Goal: Information Seeking & Learning: Learn about a topic

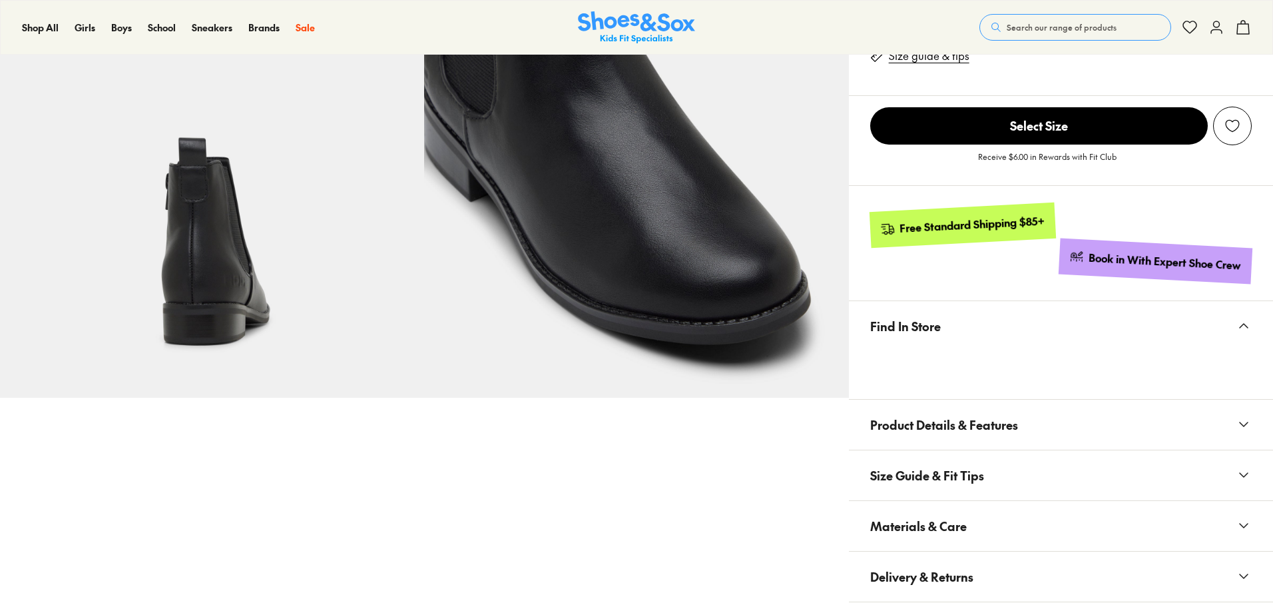
click at [992, 411] on span "Product Details & Features" at bounding box center [944, 424] width 148 height 39
select select "*"
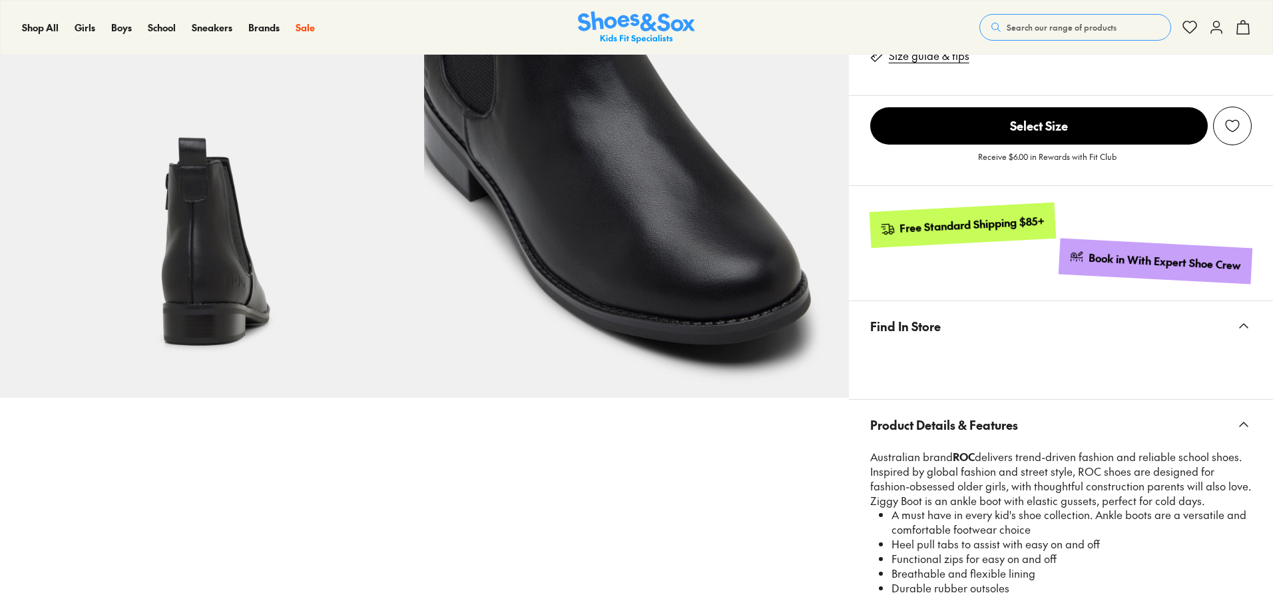
click at [992, 415] on span "Product Details & Features" at bounding box center [944, 424] width 148 height 39
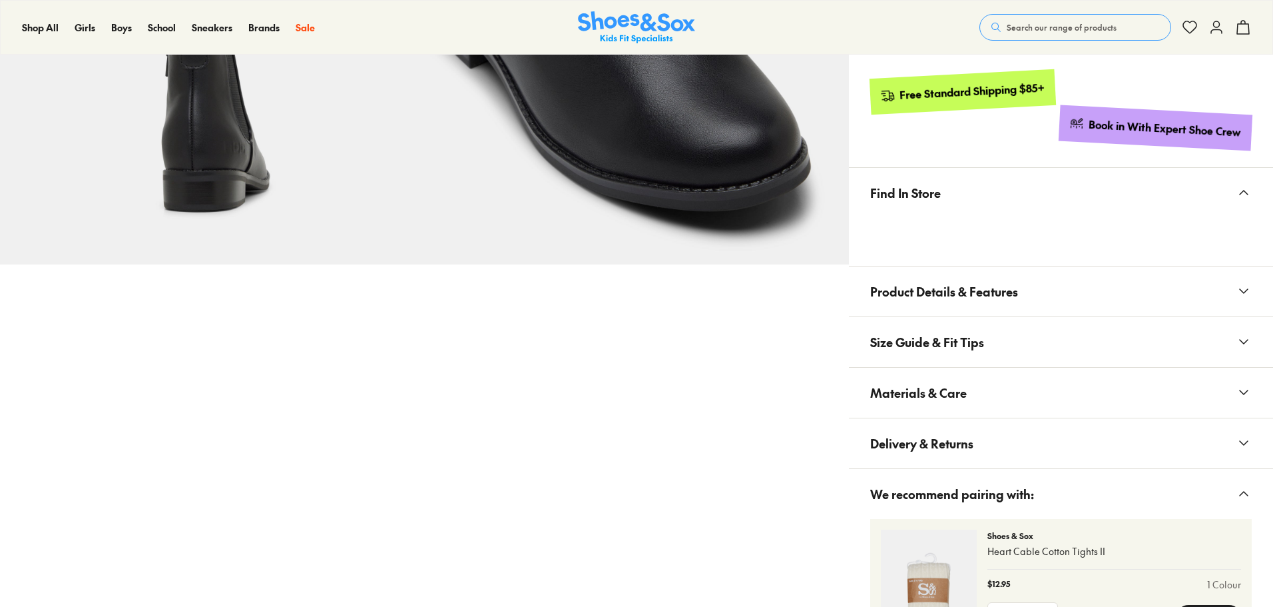
click at [953, 350] on span "Size Guide & Fit Tips" at bounding box center [927, 341] width 114 height 39
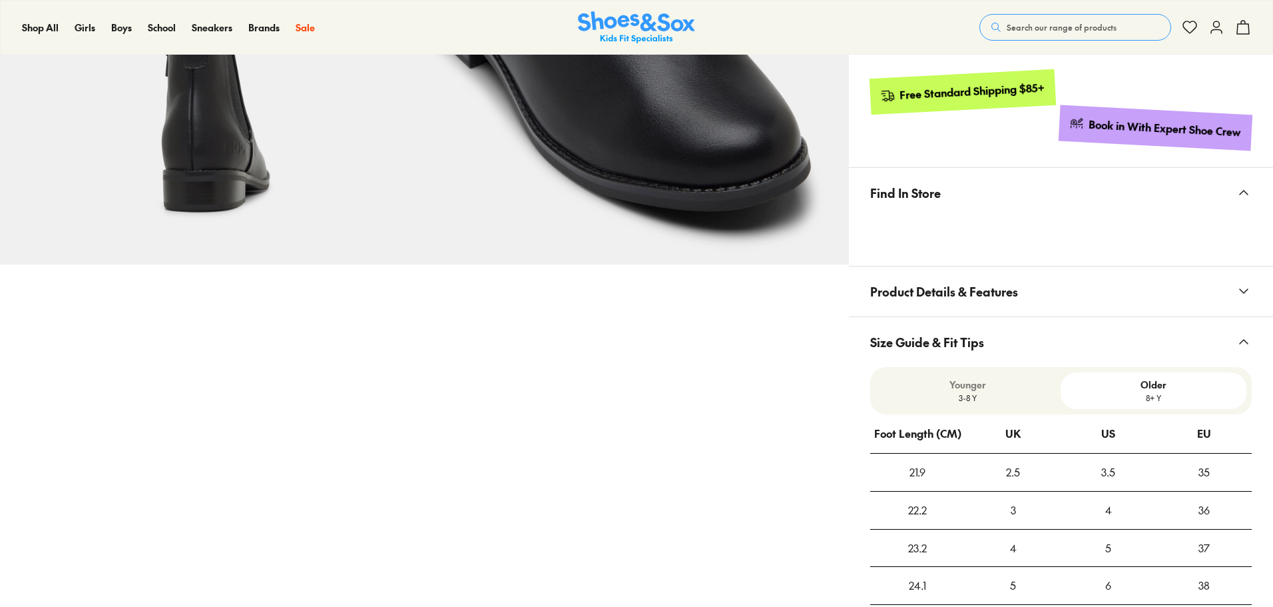
scroll to position [664, 0]
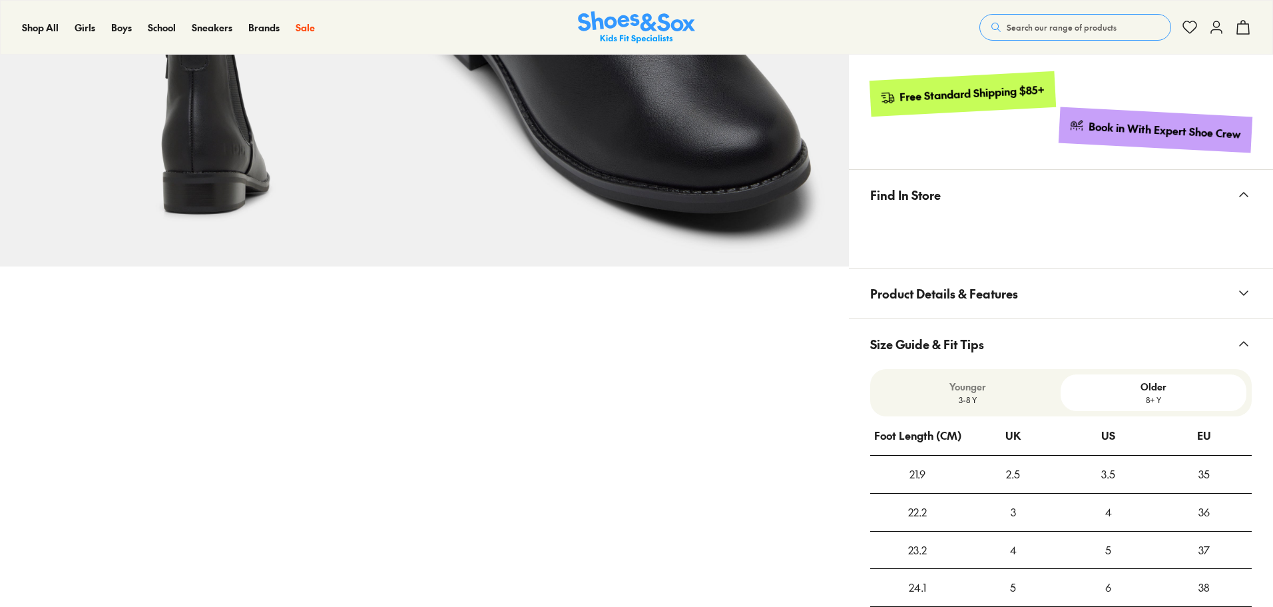
click at [953, 350] on span "Size Guide & Fit Tips" at bounding box center [927, 343] width 114 height 39
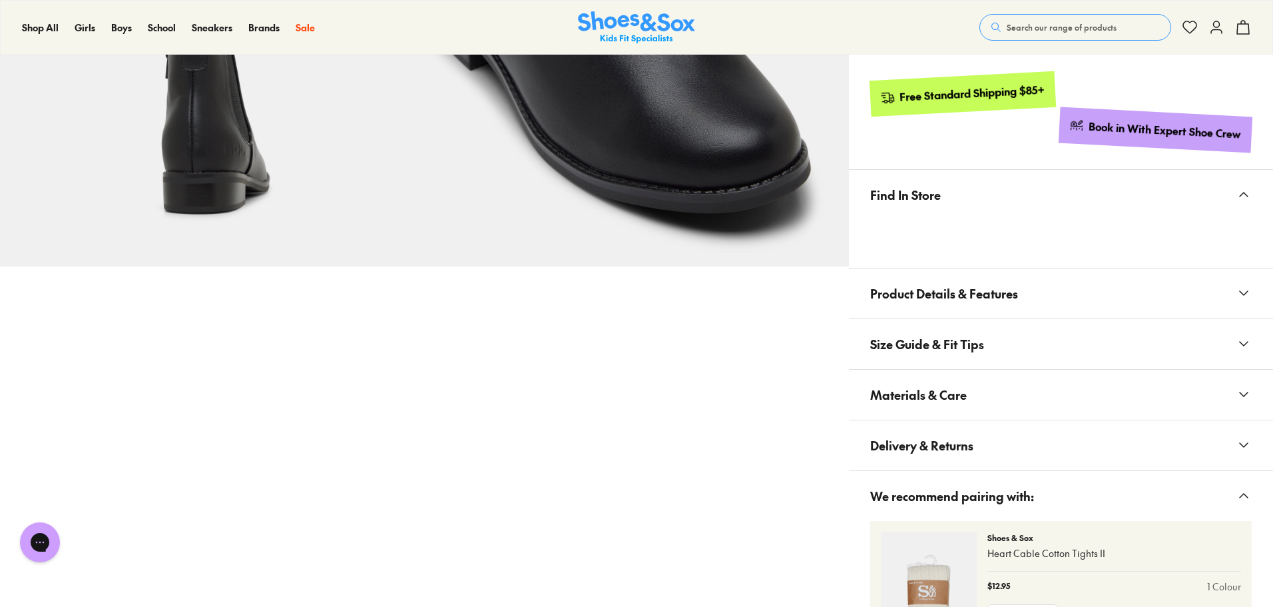
scroll to position [0, 0]
click at [955, 405] on span "Materials & Care" at bounding box center [918, 394] width 97 height 39
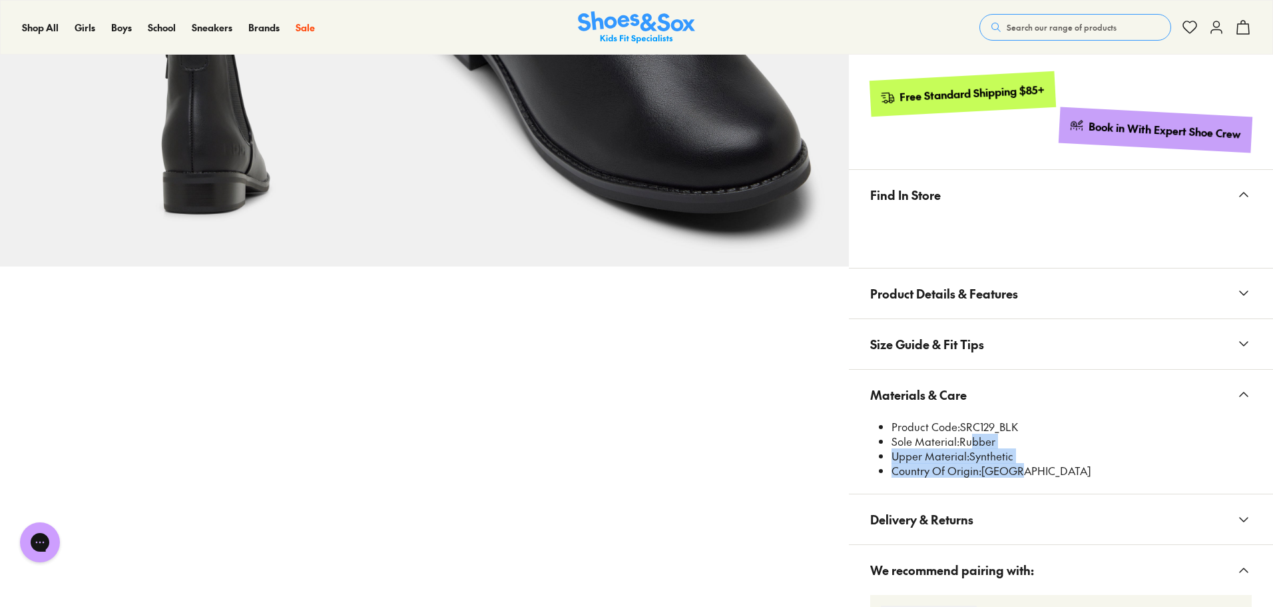
drag, startPoint x: 1025, startPoint y: 465, endPoint x: 969, endPoint y: 447, distance: 59.0
click at [969, 447] on ul "Product Code: SRC129_BLK Sole Material: Rubber Upper Material: Synthetic Countr…" at bounding box center [1066, 448] width 371 height 59
click at [1003, 455] on li "Upper Material: Synthetic" at bounding box center [1072, 456] width 360 height 15
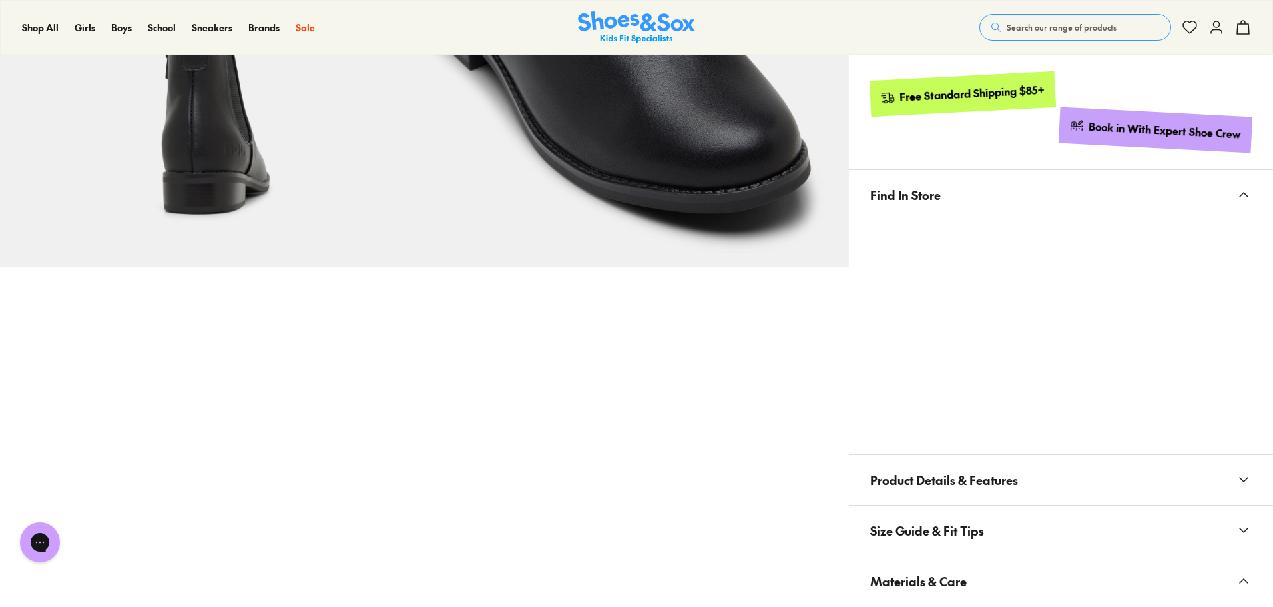
drag, startPoint x: 1035, startPoint y: 455, endPoint x: 899, endPoint y: 505, distance: 145.3
click at [899, 505] on div "Find In Store Product Details & Features Australian brand ROC delivers trend-dr…" at bounding box center [1061, 545] width 424 height 753
click at [824, 491] on div "Pinch & Zoom (100%) Sale" at bounding box center [424, 169] width 849 height 1504
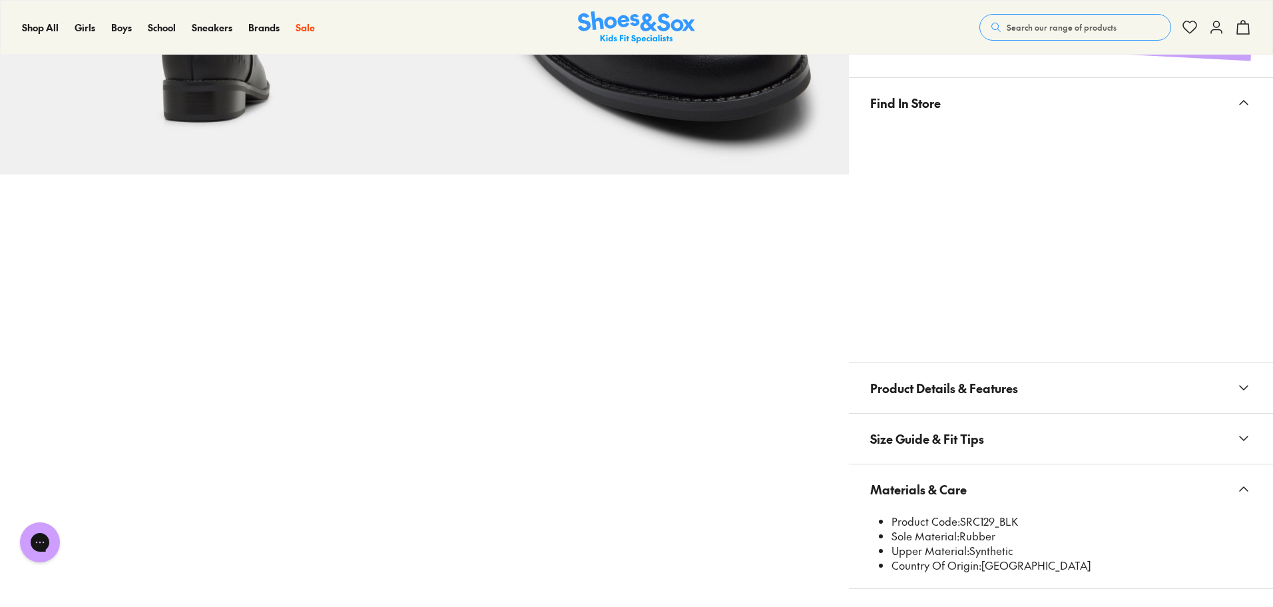
scroll to position [930, 0]
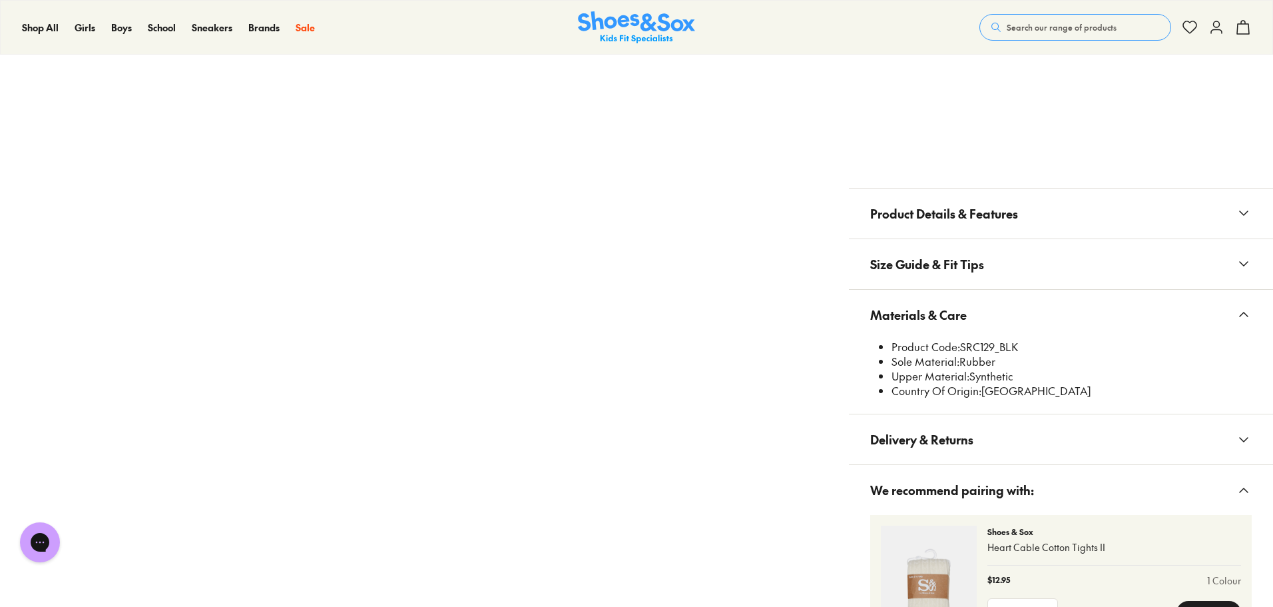
drag, startPoint x: 1028, startPoint y: 377, endPoint x: 896, endPoint y: 434, distance: 144.3
click at [907, 388] on ul "Product Code: SRC129_BLK Sole Material: Rubber Upper Material: Synthetic Countr…" at bounding box center [1066, 369] width 371 height 59
click at [909, 451] on span "Delivery & Returns" at bounding box center [921, 438] width 103 height 39
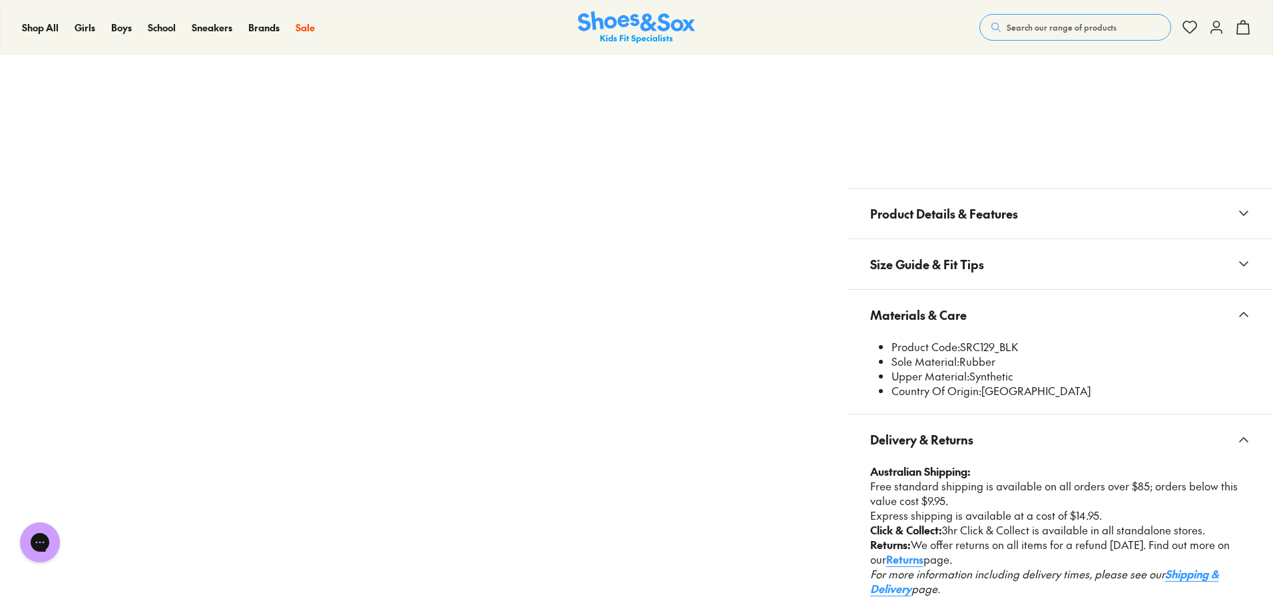
click at [991, 393] on li "Country Of Origin: [GEOGRAPHIC_DATA]" at bounding box center [1072, 391] width 360 height 15
